Goal: Task Accomplishment & Management: Manage account settings

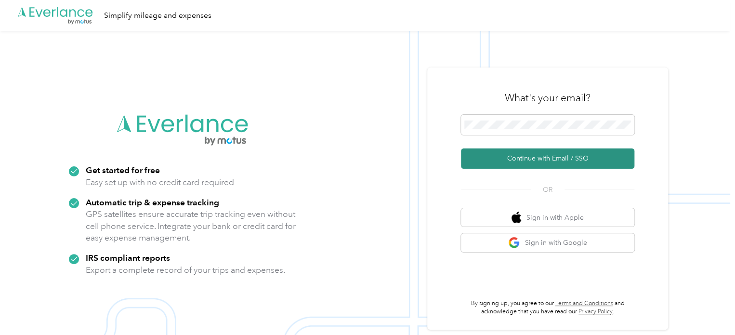
click at [539, 155] on button "Continue with Email / SSO" at bounding box center [547, 158] width 173 height 20
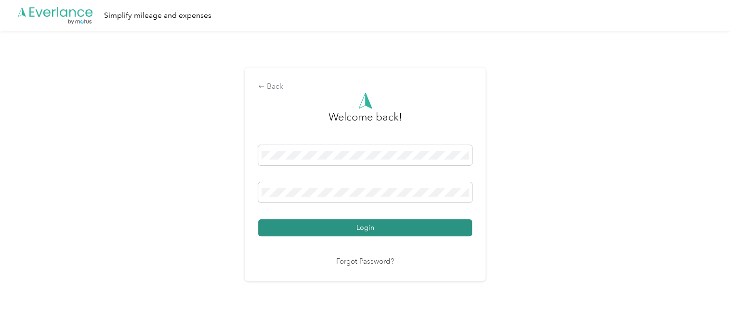
click at [357, 226] on button "Login" at bounding box center [365, 227] width 214 height 17
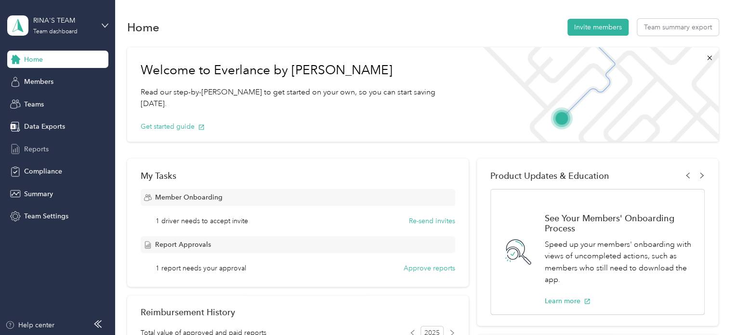
click at [46, 150] on span "Reports" at bounding box center [36, 149] width 25 height 10
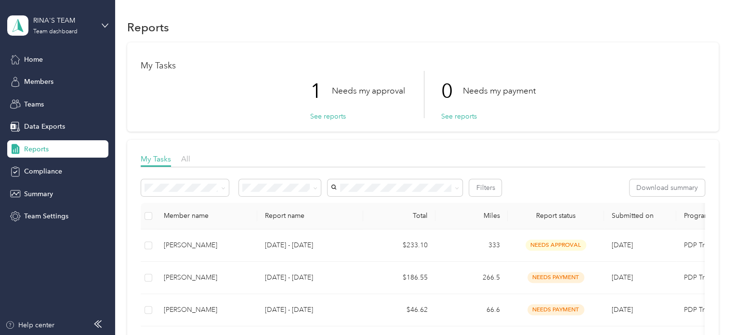
scroll to position [96, 0]
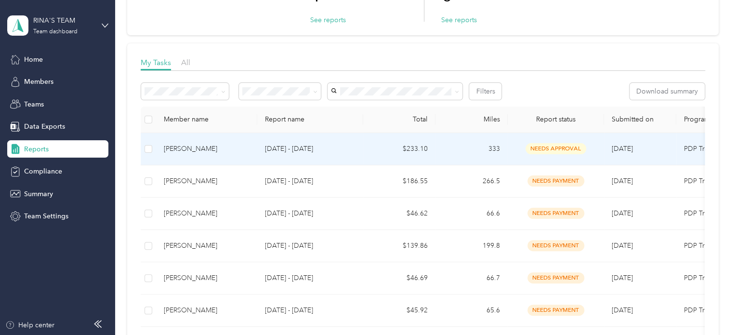
click at [500, 151] on td "333" at bounding box center [471, 149] width 72 height 32
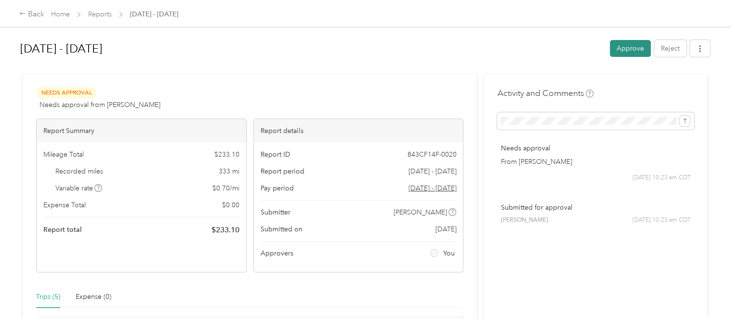
click at [613, 51] on button "Approve" at bounding box center [630, 48] width 41 height 17
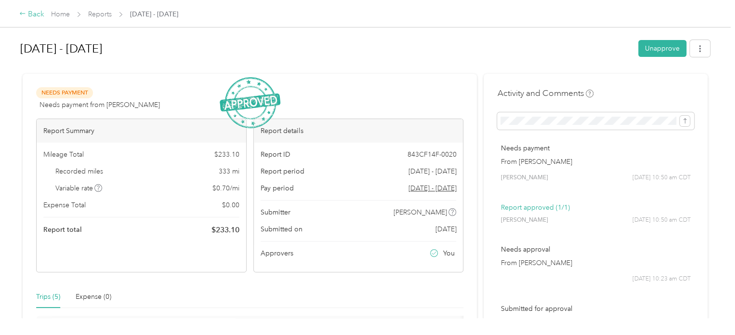
click at [33, 15] on div "Back" at bounding box center [31, 15] width 25 height 12
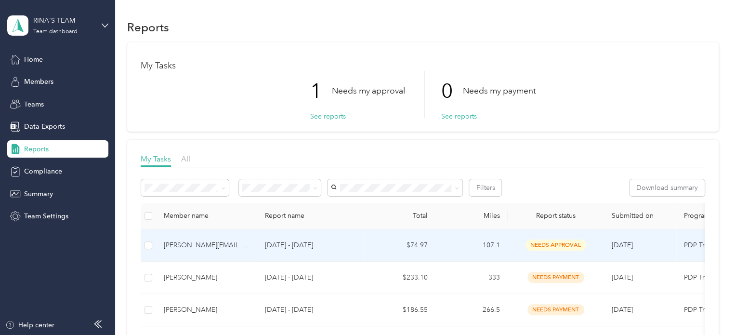
click at [379, 244] on td "$74.97" at bounding box center [399, 245] width 72 height 32
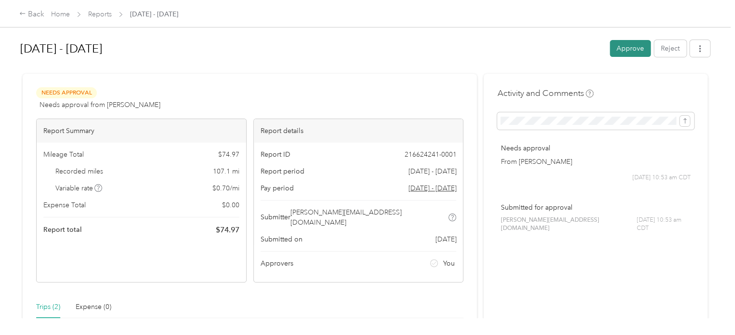
click at [626, 52] on button "Approve" at bounding box center [630, 48] width 41 height 17
